Goal: Use online tool/utility: Utilize a website feature to perform a specific function

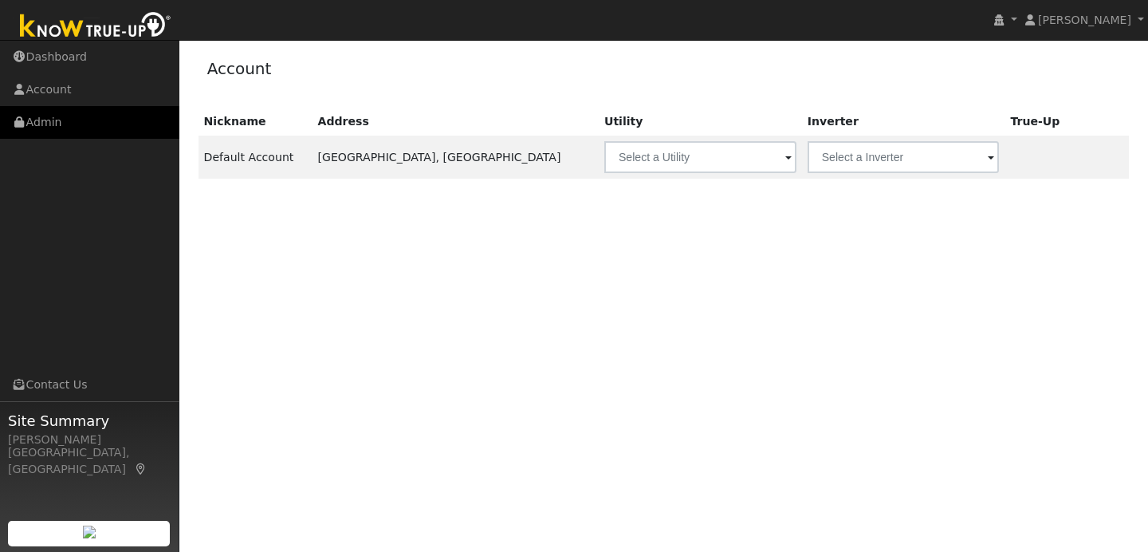
click at [132, 108] on link "Admin" at bounding box center [89, 122] width 179 height 33
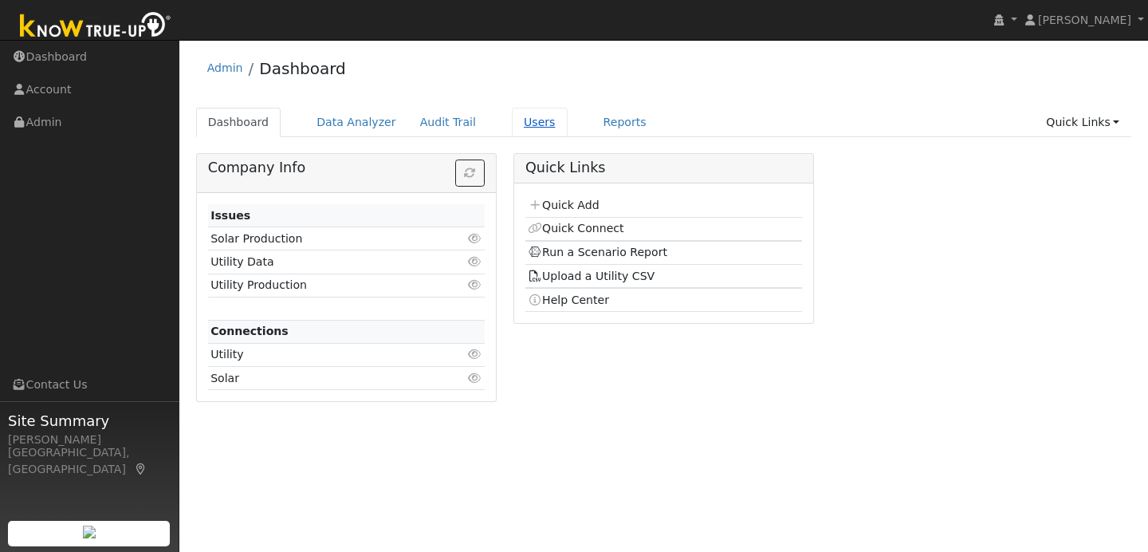
click at [528, 119] on link "Users" at bounding box center [540, 122] width 56 height 29
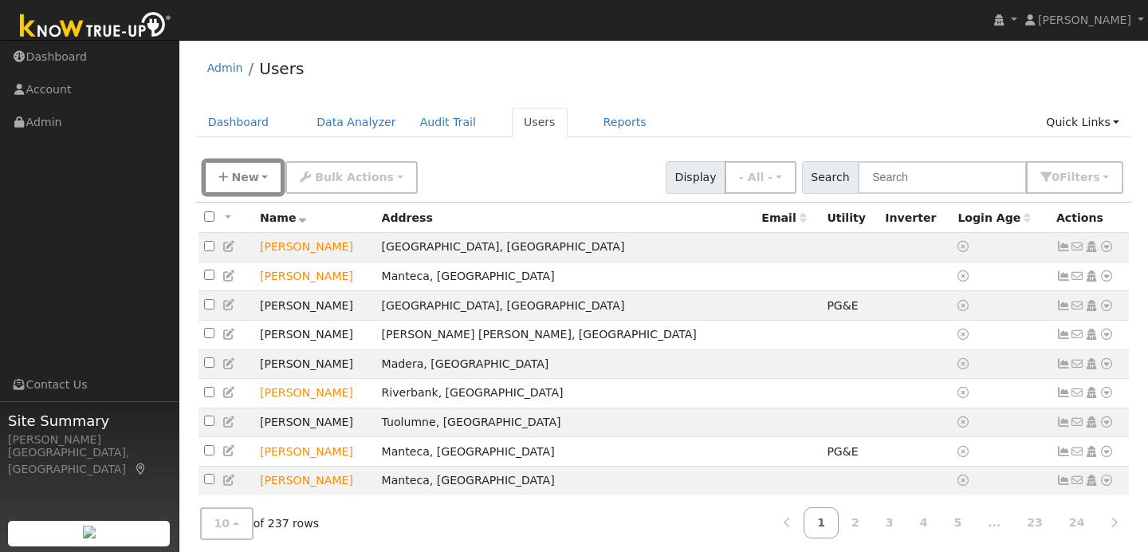
click at [245, 173] on span "New" at bounding box center [244, 177] width 27 height 13
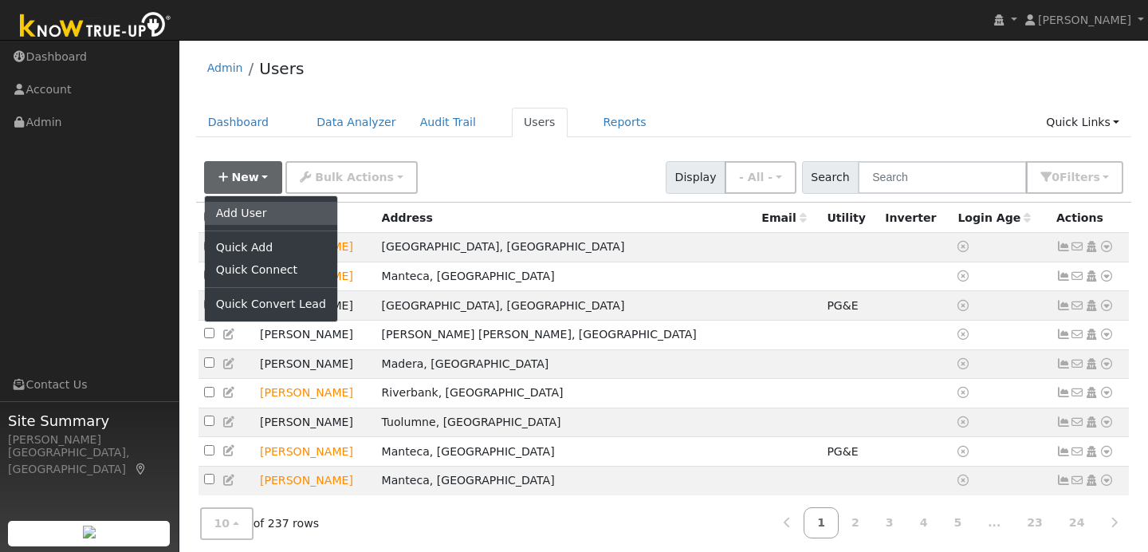
click at [245, 212] on link "Add User" at bounding box center [271, 213] width 132 height 22
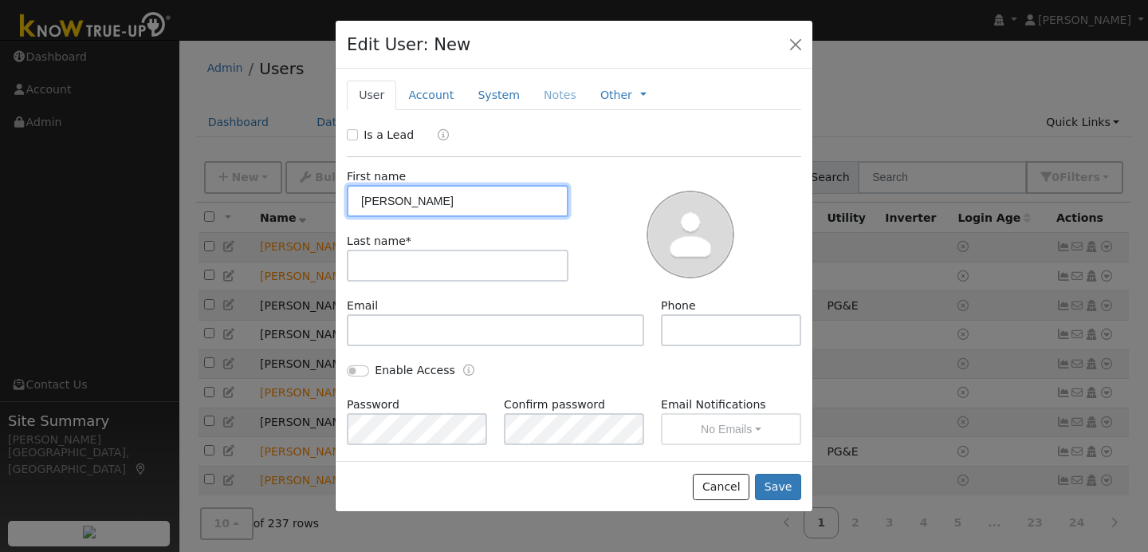
type input "Nick"
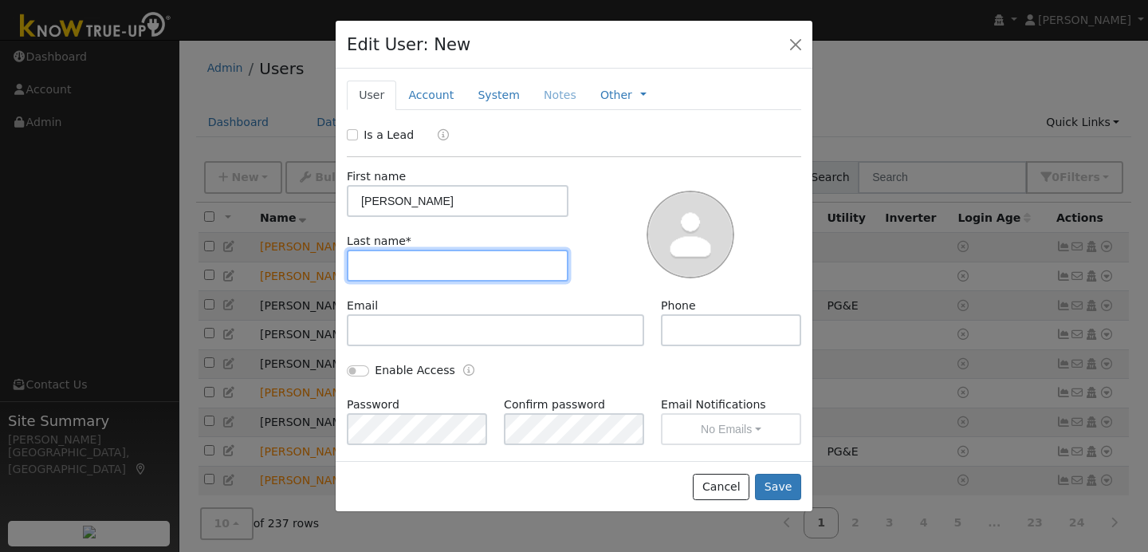
click at [370, 261] on input "text" at bounding box center [458, 265] width 222 height 32
type input "Gatzman"
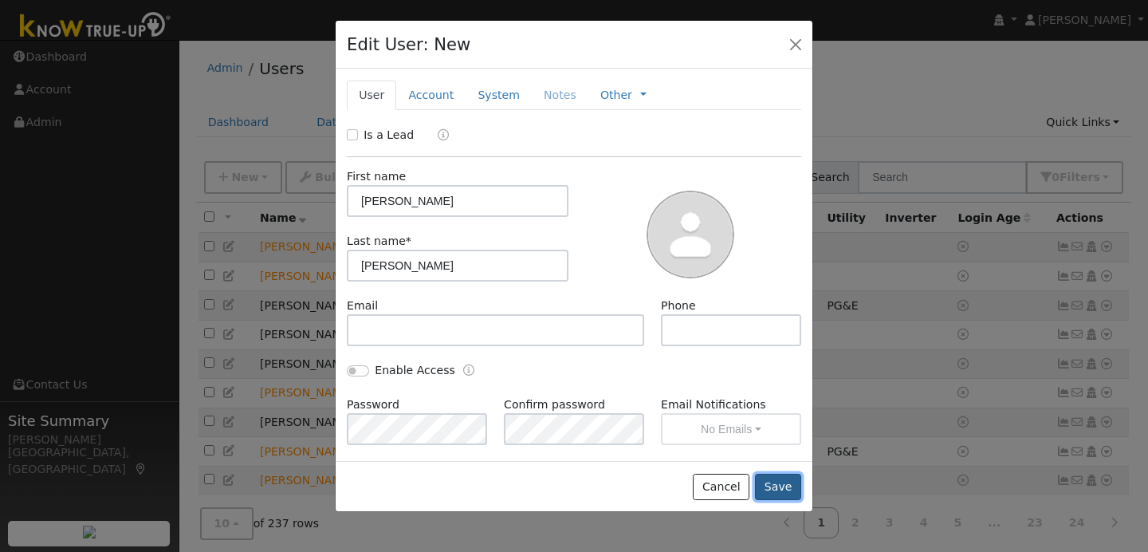
click at [780, 481] on button "Save" at bounding box center [778, 486] width 46 height 27
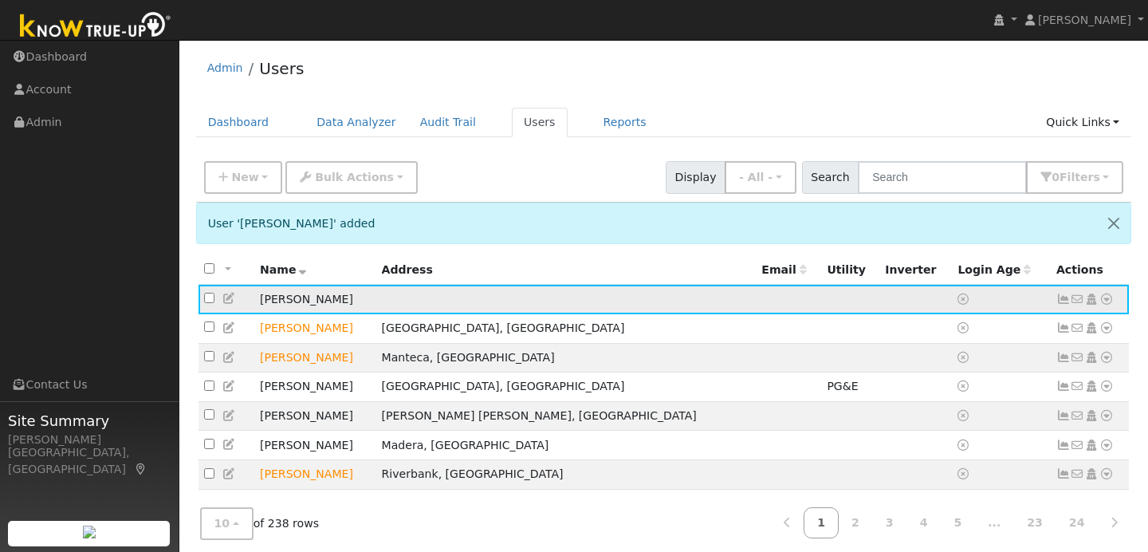
click at [1104, 301] on icon at bounding box center [1106, 298] width 14 height 11
click at [1055, 336] on link "Data Analyzer" at bounding box center [1054, 327] width 116 height 22
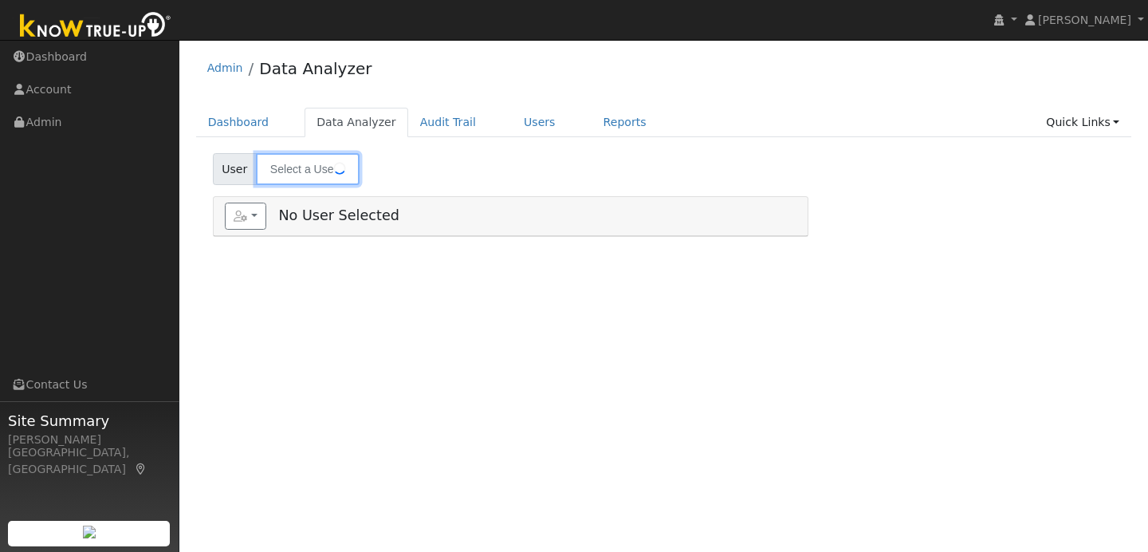
type input "Nick Gatzman"
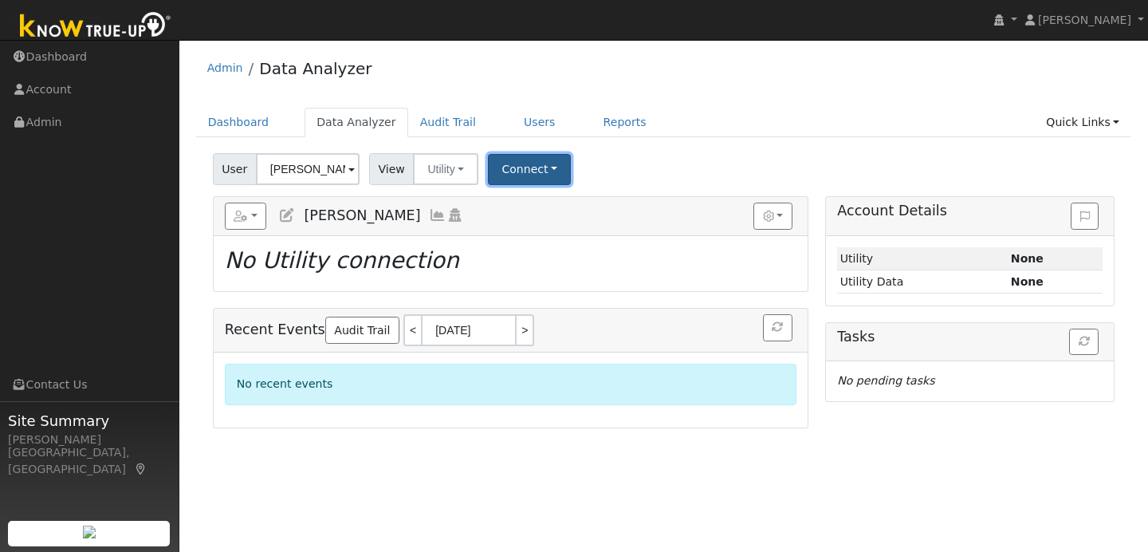
click at [549, 164] on button "Connect" at bounding box center [529, 169] width 83 height 31
click at [525, 210] on link "Select a Provider" at bounding box center [551, 204] width 124 height 22
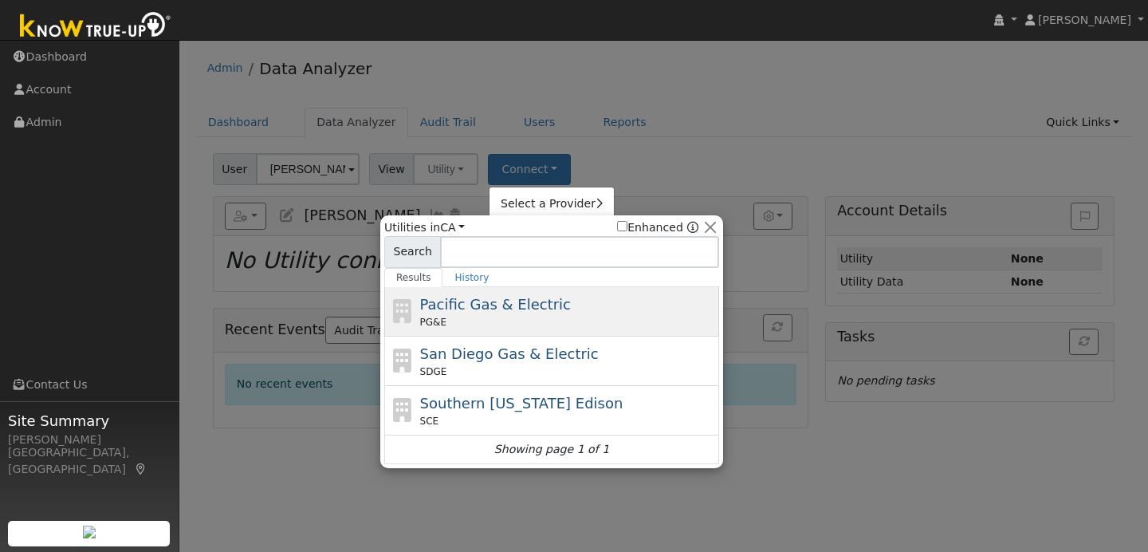
click at [511, 300] on span "Pacific Gas & Electric" at bounding box center [495, 304] width 151 height 17
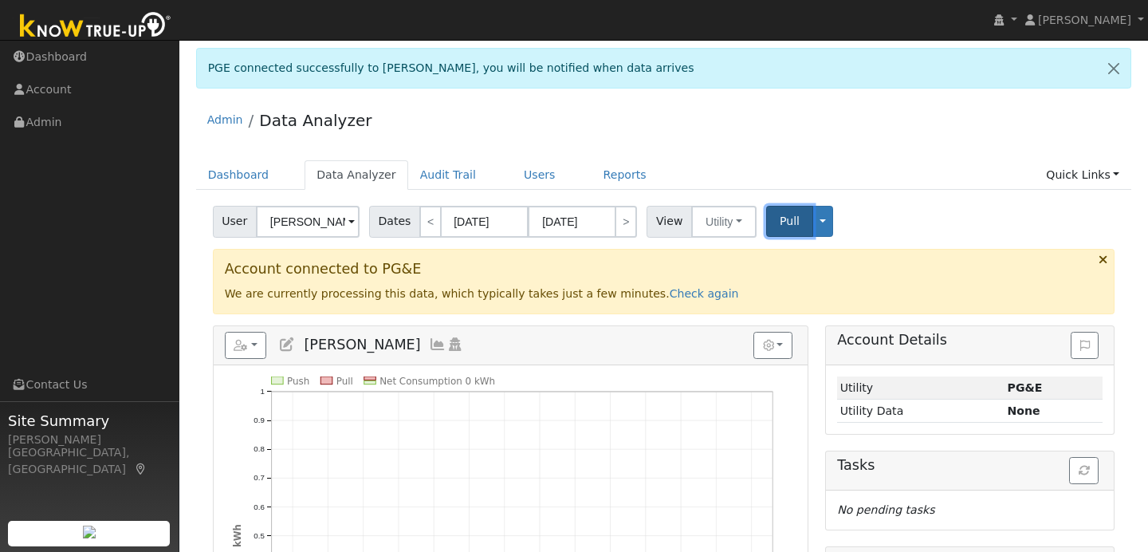
click at [791, 230] on button "Pull" at bounding box center [789, 221] width 47 height 31
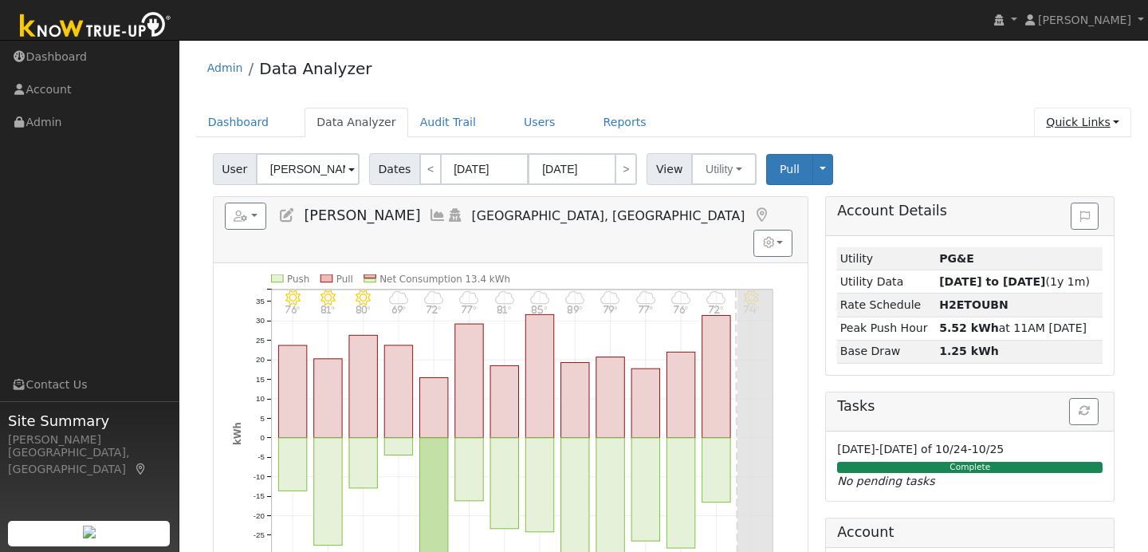
click at [1085, 123] on link "Quick Links" at bounding box center [1082, 122] width 97 height 29
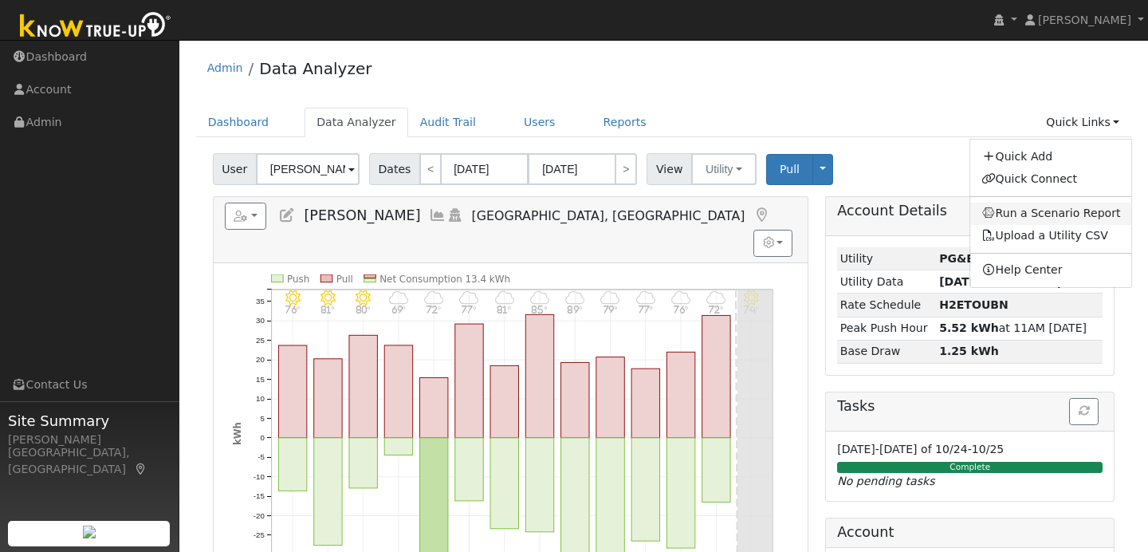
click at [1050, 209] on link "Run a Scenario Report" at bounding box center [1051, 213] width 162 height 22
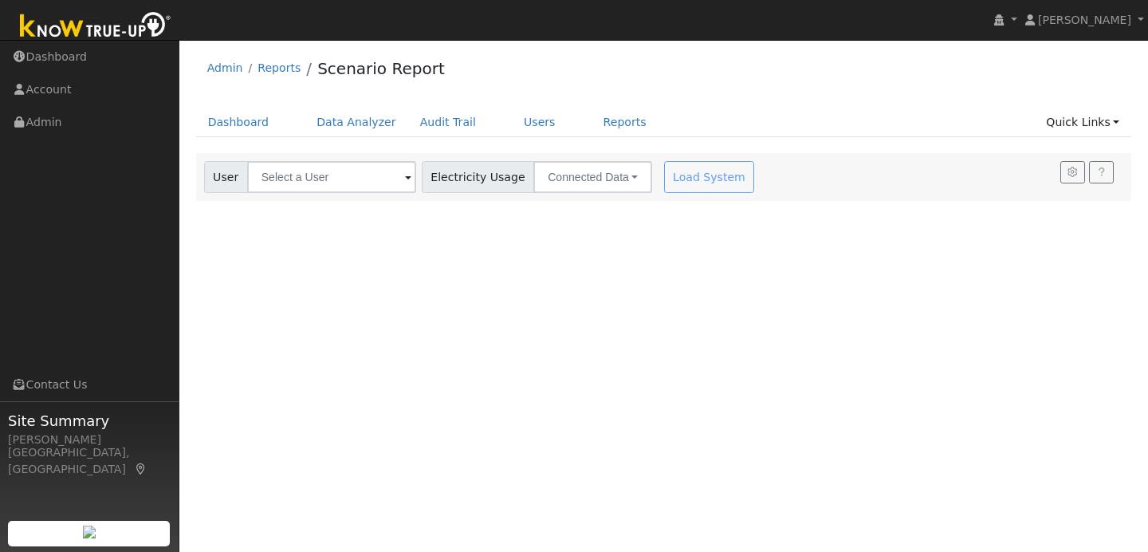
click at [692, 179] on div "Load System" at bounding box center [711, 177] width 100 height 32
click at [405, 175] on span at bounding box center [408, 178] width 6 height 18
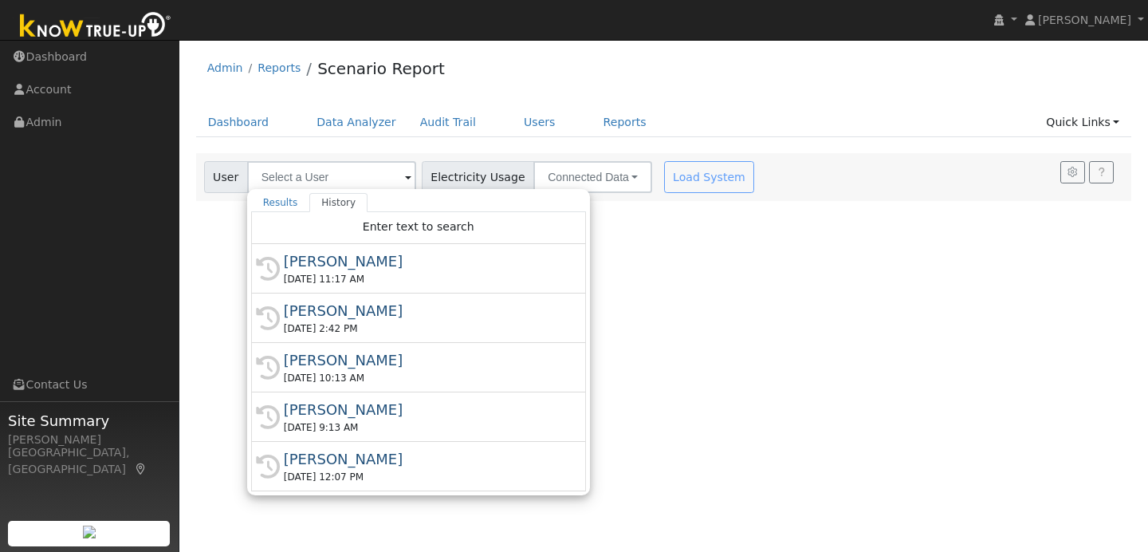
click at [405, 175] on span at bounding box center [408, 178] width 6 height 18
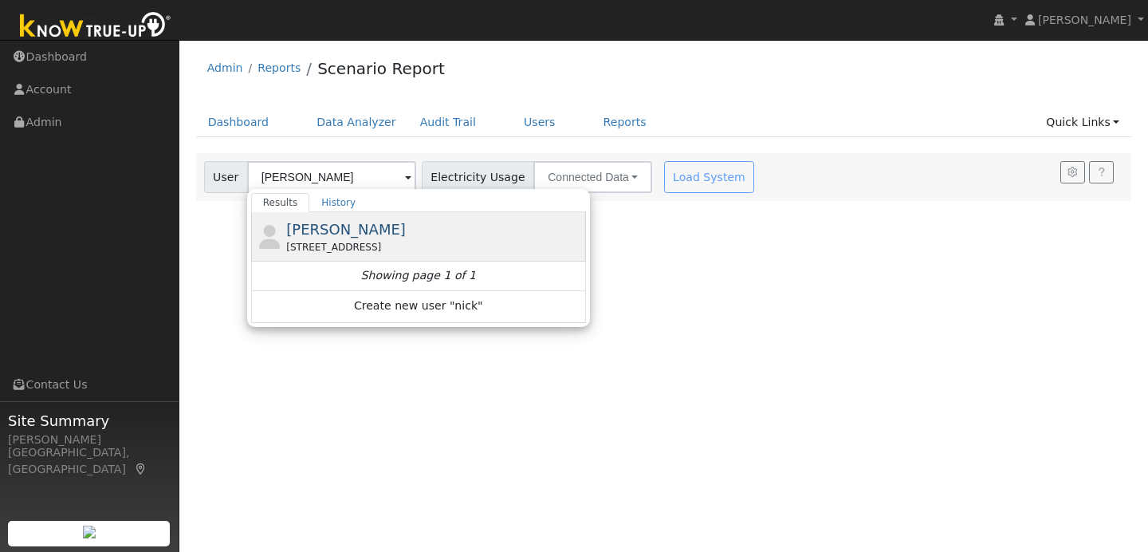
click at [393, 226] on div "Nick Gatzman 11433 Twentysix Mile Rd, Oakdale, CA 95361" at bounding box center [434, 236] width 296 height 36
type input "[PERSON_NAME]"
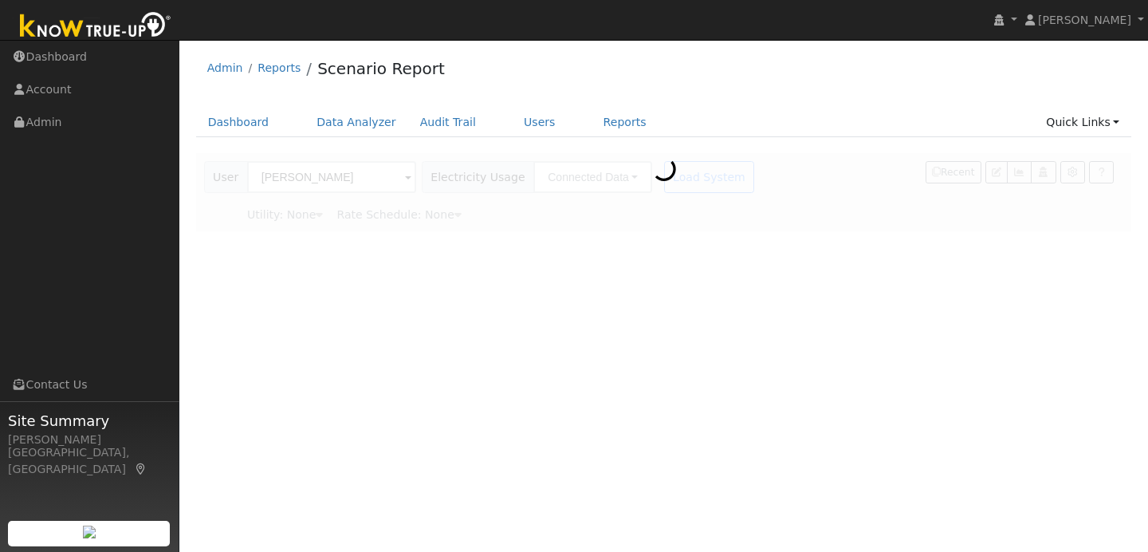
type input "Pacific Gas & Electric"
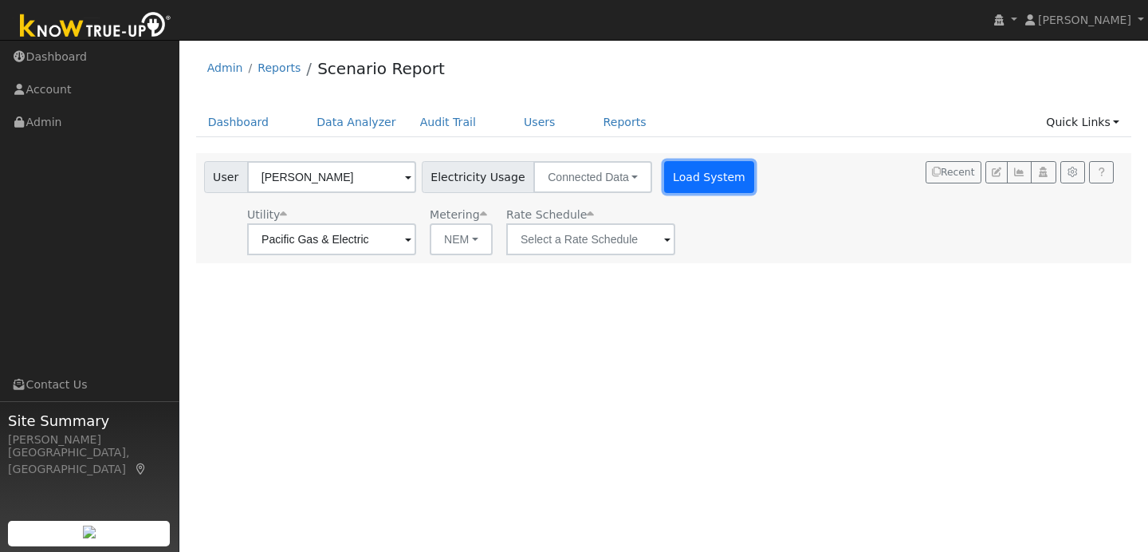
click at [684, 171] on button "Load System" at bounding box center [709, 177] width 91 height 32
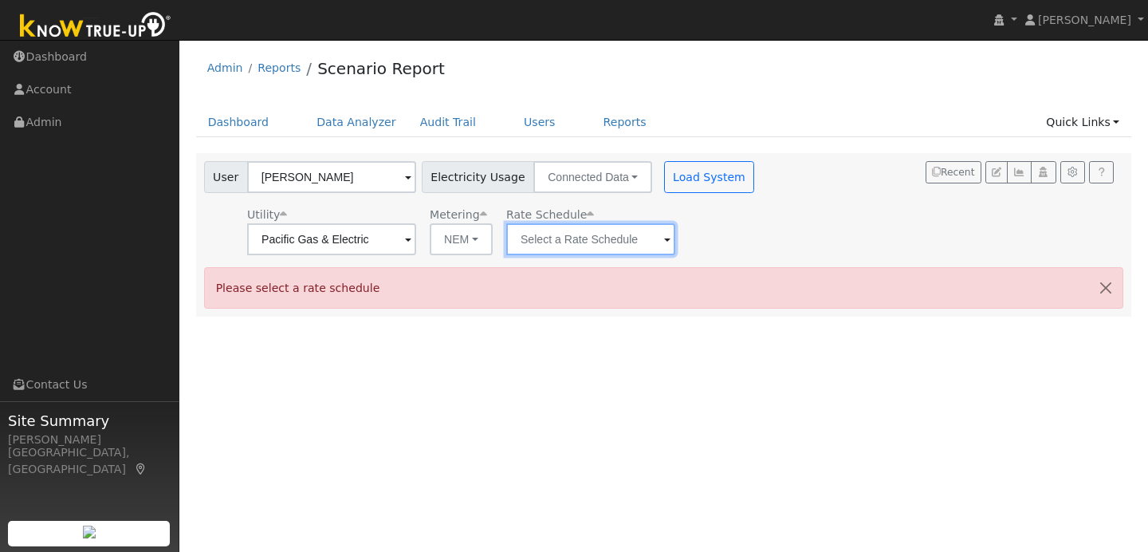
click at [612, 236] on input "text" at bounding box center [590, 239] width 169 height 32
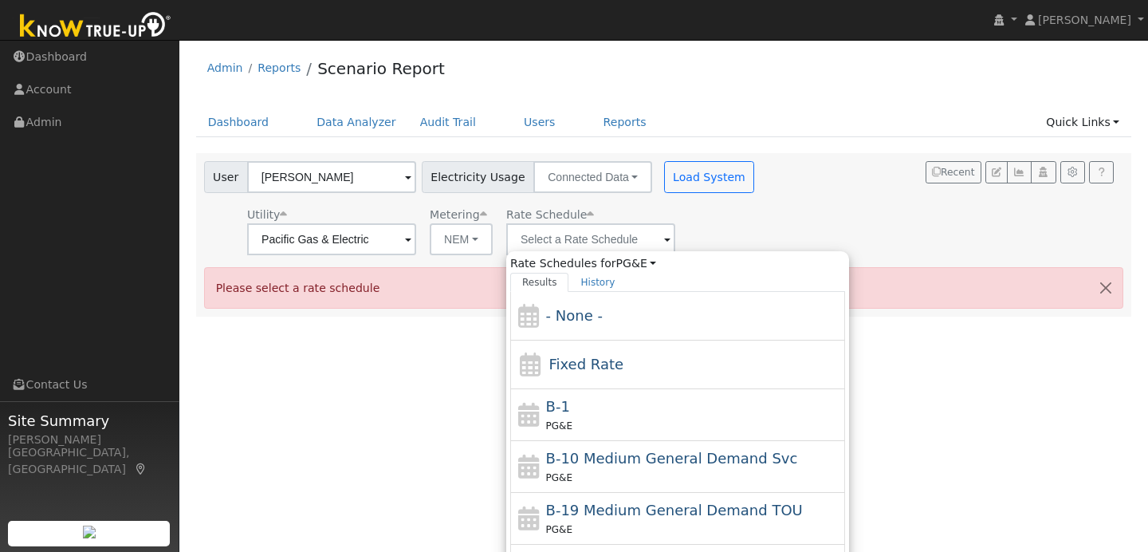
click at [740, 221] on div "User Nick Gatzman Account Default Account Default Account 11433 Twentysix Mile …" at bounding box center [661, 205] width 920 height 100
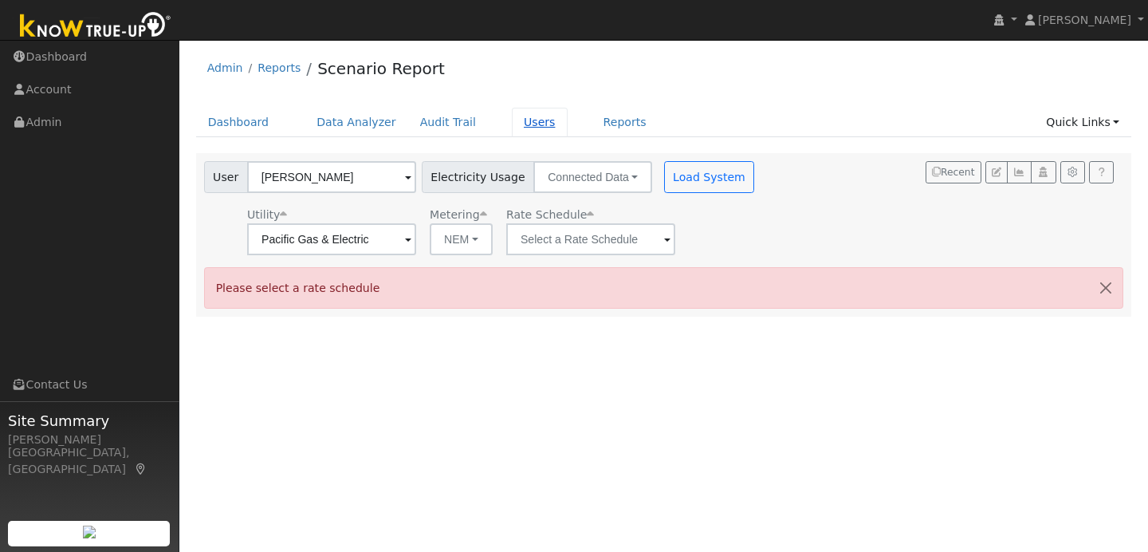
click at [528, 121] on link "Users" at bounding box center [540, 122] width 56 height 29
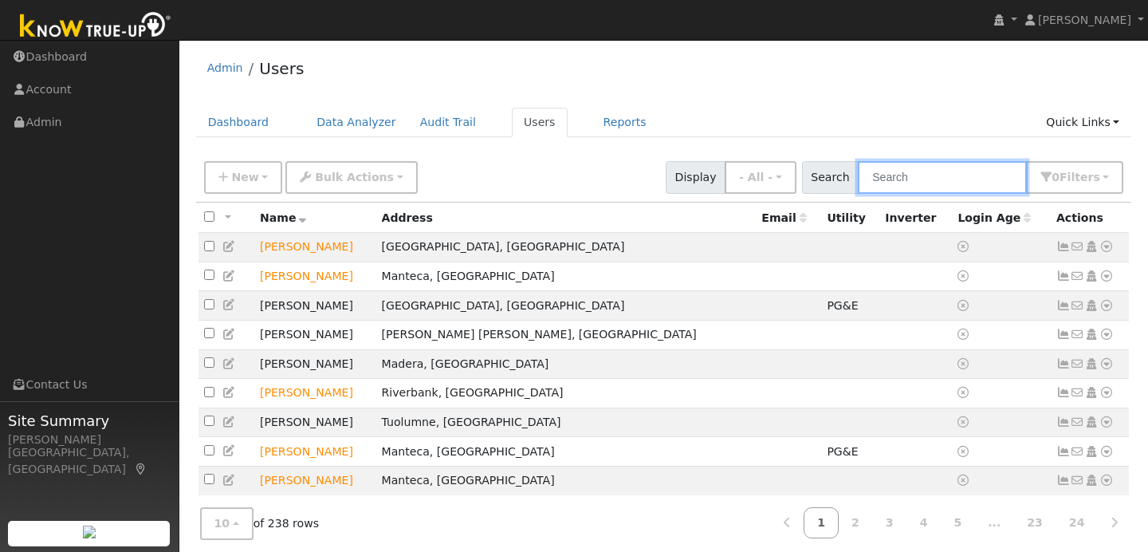
click at [911, 170] on input "text" at bounding box center [942, 177] width 169 height 33
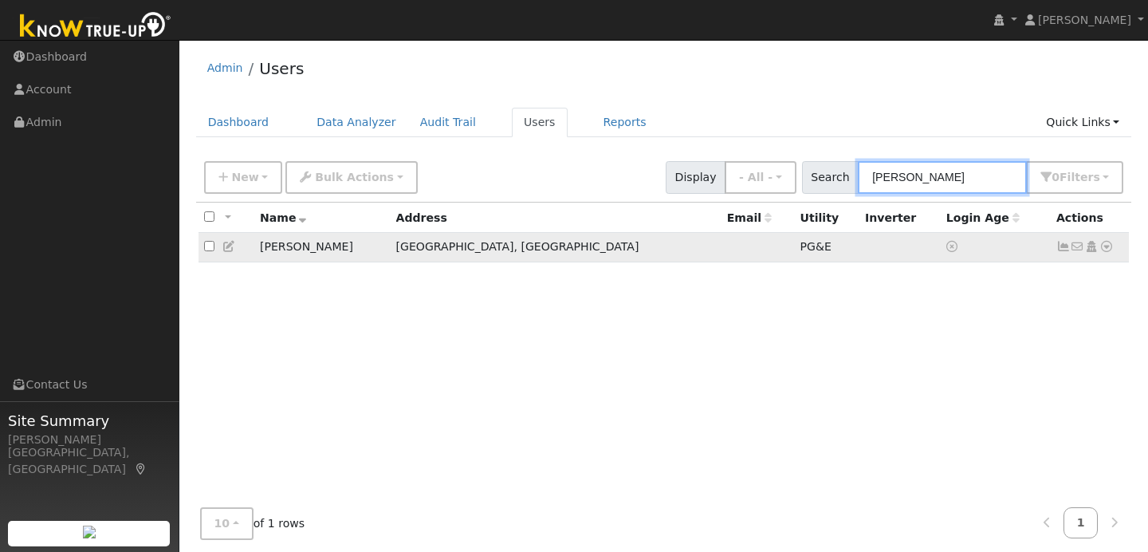
type input "nick"
click at [1101, 247] on icon at bounding box center [1106, 246] width 14 height 11
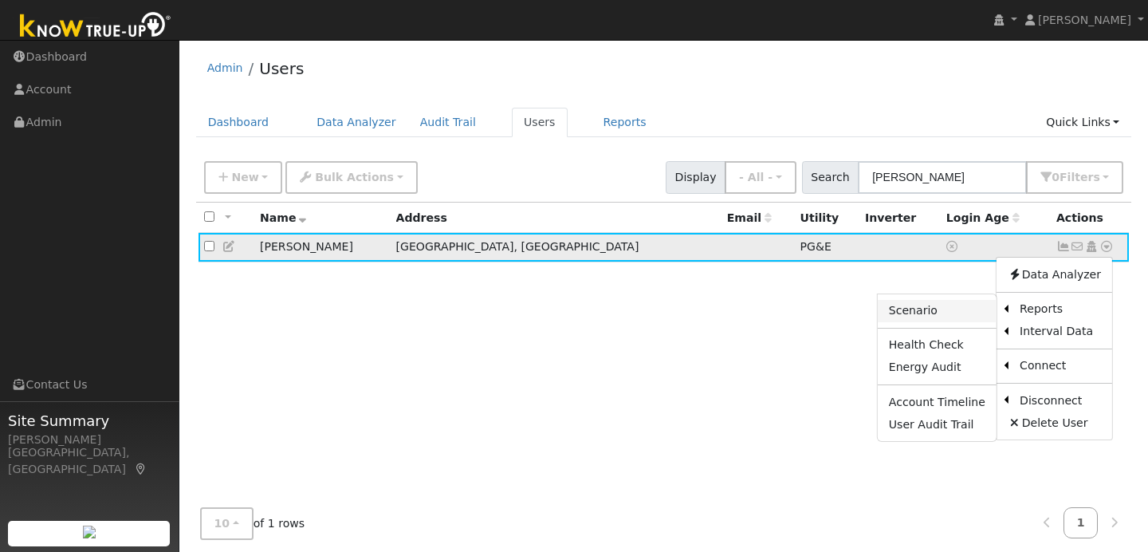
click at [956, 309] on link "Scenario" at bounding box center [937, 311] width 119 height 22
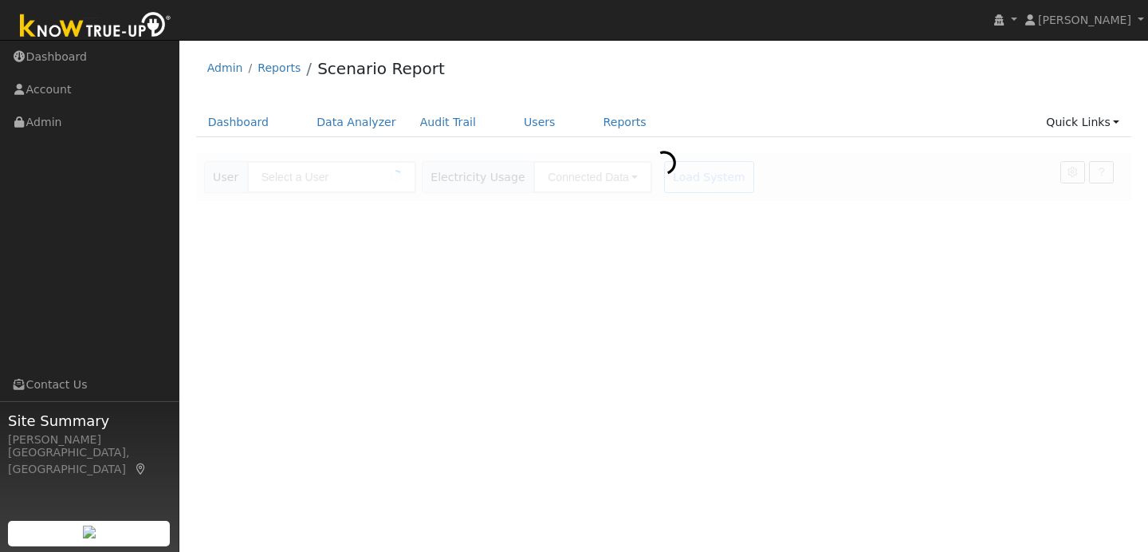
type input "[PERSON_NAME]"
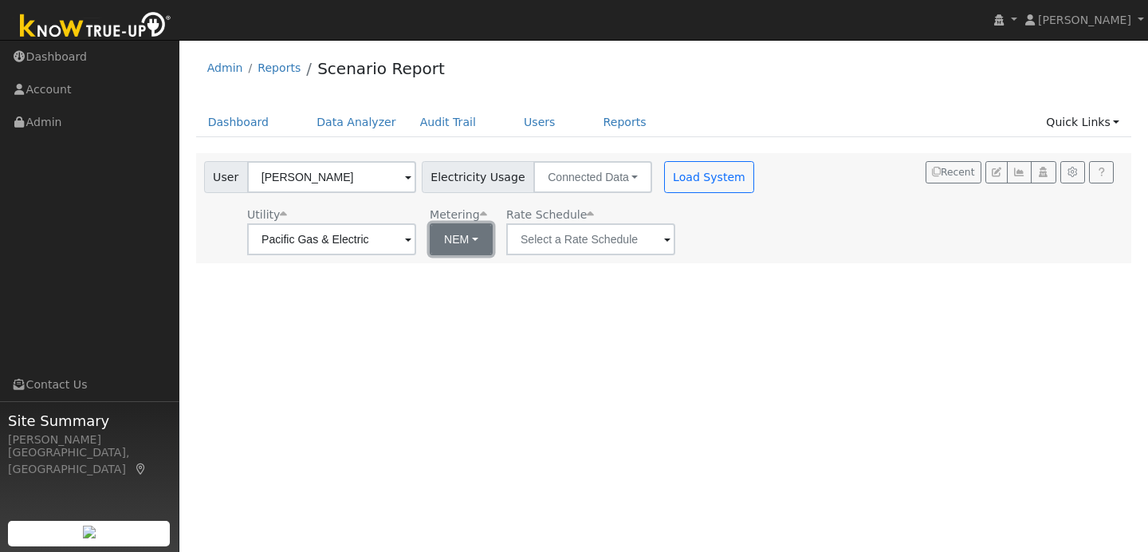
click at [465, 242] on button "NEM" at bounding box center [461, 239] width 63 height 32
click at [464, 295] on link "NBT" at bounding box center [470, 297] width 111 height 22
type input "E-ELEC"
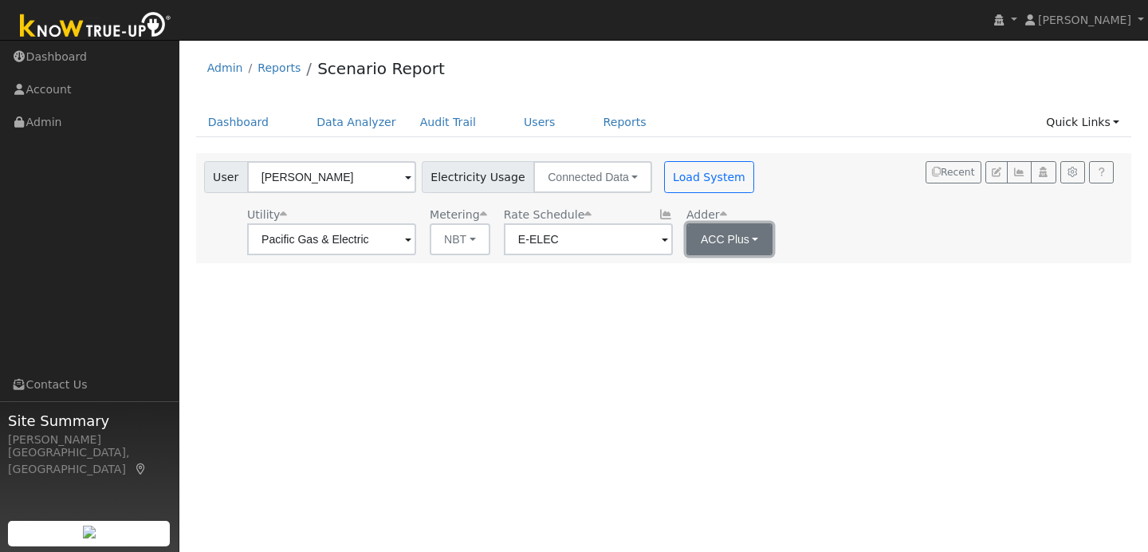
click at [733, 242] on button "ACC Plus" at bounding box center [729, 239] width 87 height 32
click at [726, 296] on link "ACC Plus" at bounding box center [710, 297] width 111 height 22
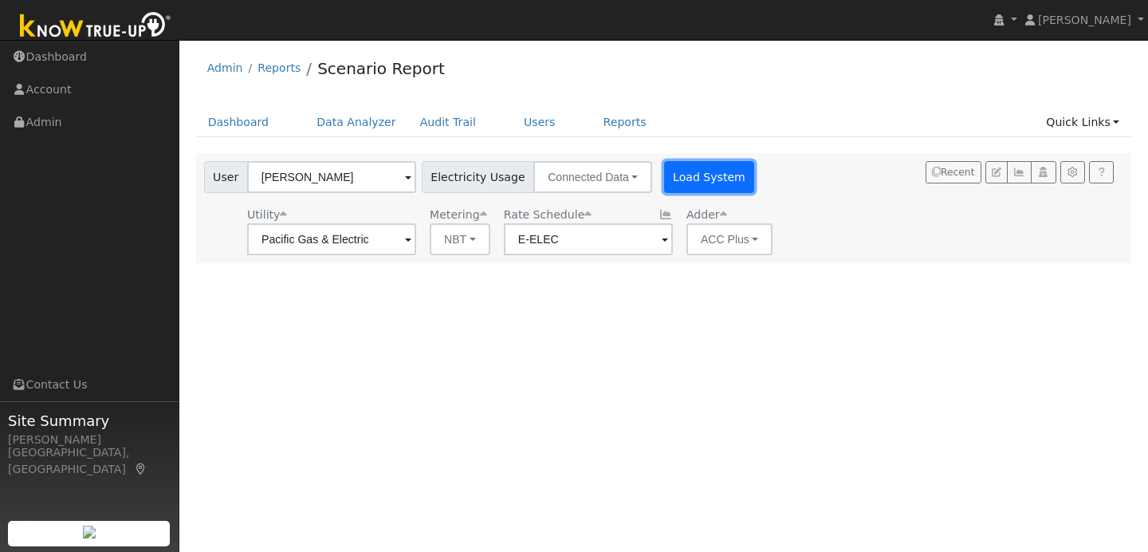
click at [691, 175] on button "Load System" at bounding box center [709, 177] width 91 height 32
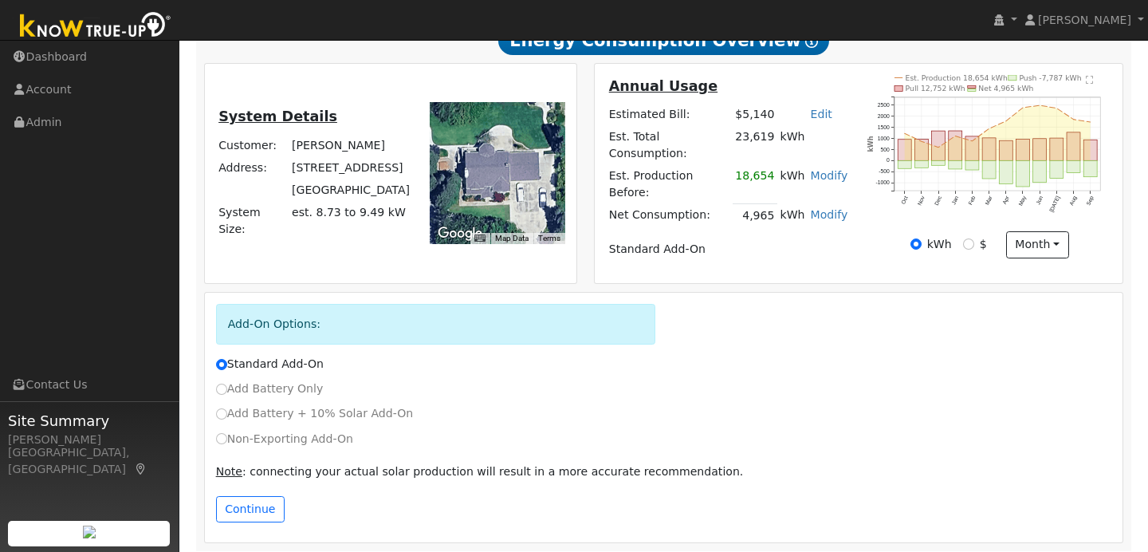
scroll to position [276, 0]
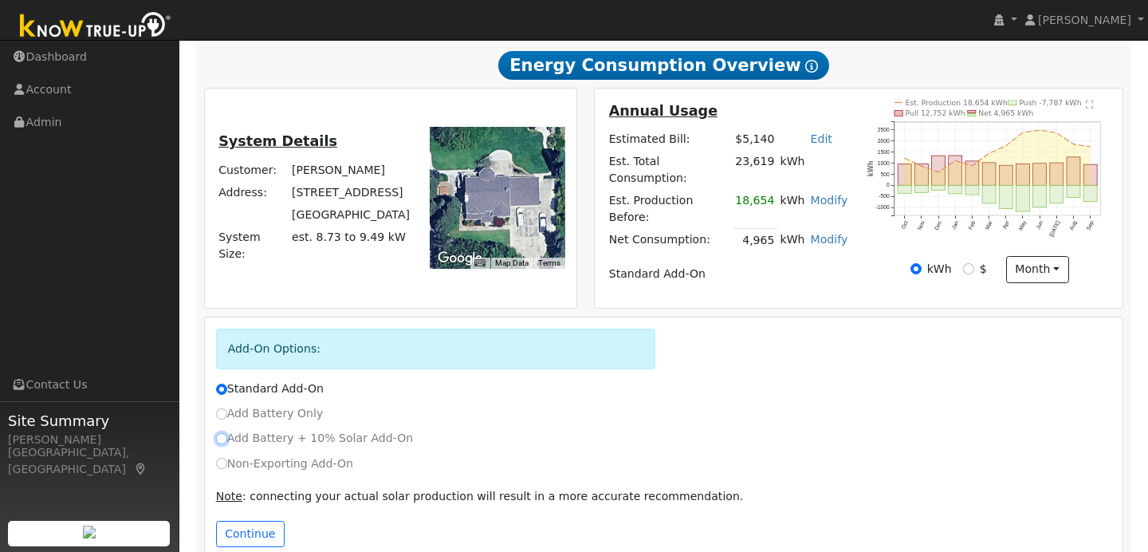
click at [222, 433] on input "Add Battery + 10% Solar Add-On" at bounding box center [221, 438] width 11 height 11
radio input "true"
radio input "false"
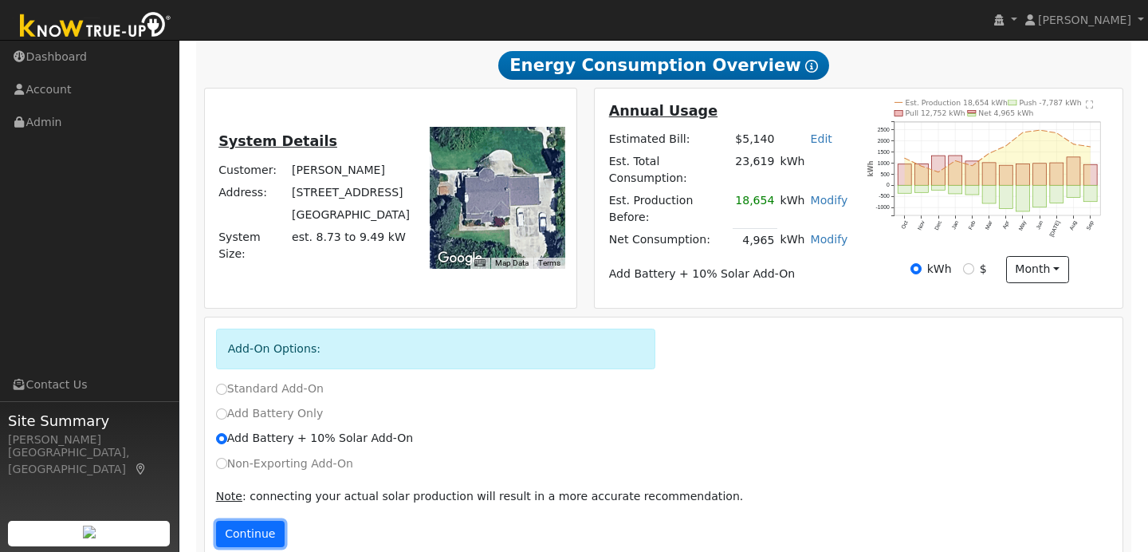
click at [262, 524] on button "Continue" at bounding box center [250, 533] width 69 height 27
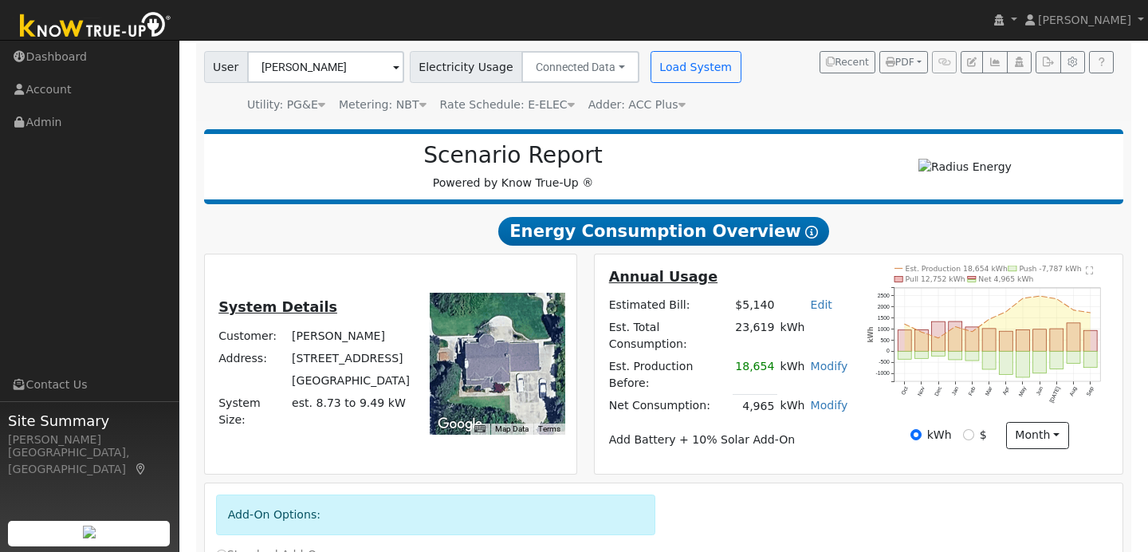
scroll to position [109, 0]
click at [913, 60] on button "PDF" at bounding box center [903, 63] width 49 height 22
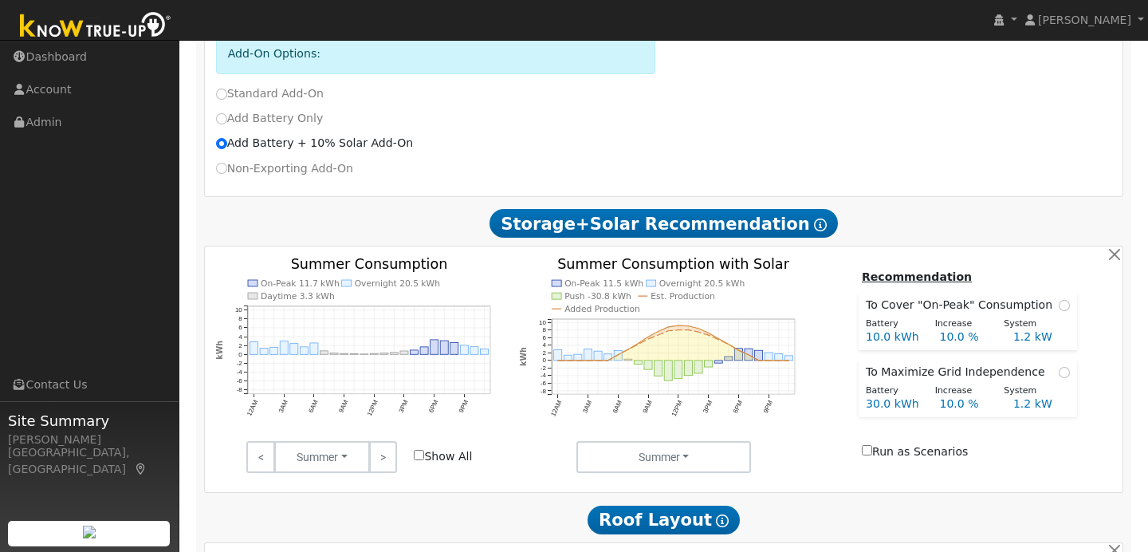
scroll to position [585, 0]
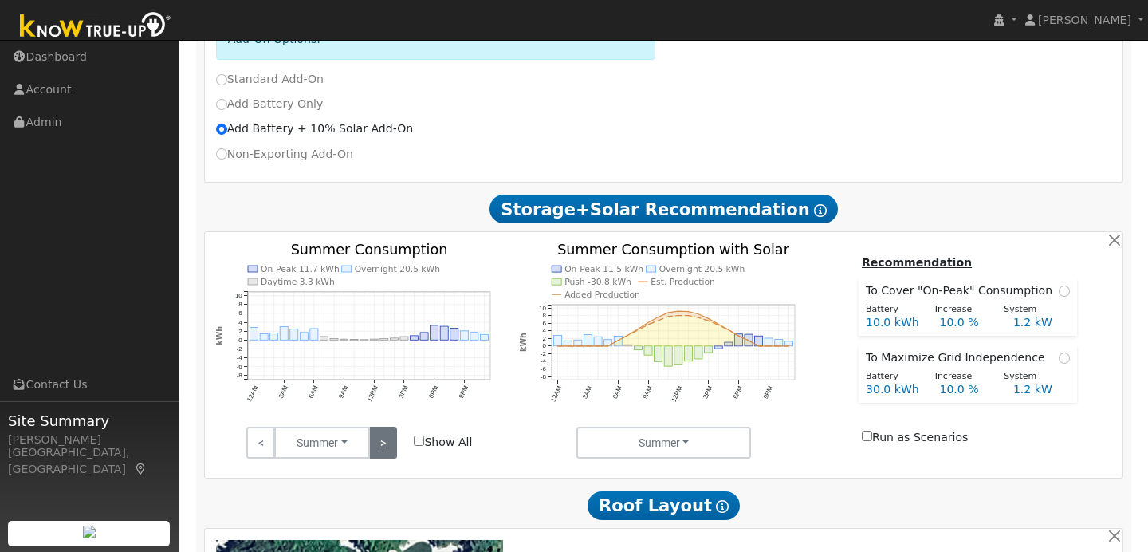
click at [379, 433] on link ">" at bounding box center [383, 442] width 28 height 32
click at [382, 443] on link ">" at bounding box center [383, 442] width 28 height 32
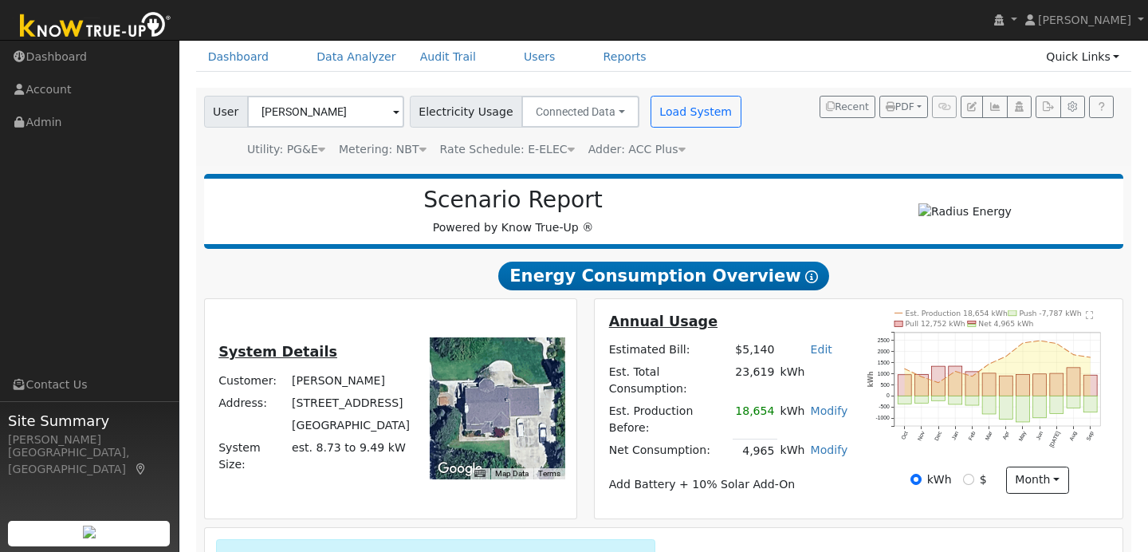
scroll to position [69, 0]
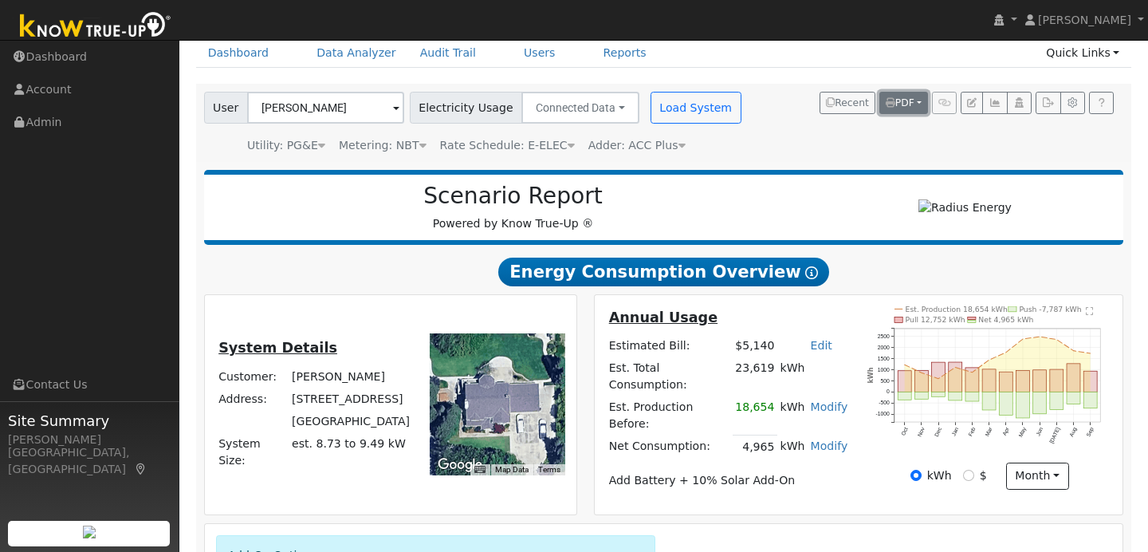
click at [908, 100] on span "PDF" at bounding box center [900, 102] width 29 height 11
click at [884, 178] on link "All Scenarios" at bounding box center [865, 182] width 124 height 22
